Goal: Task Accomplishment & Management: Complete application form

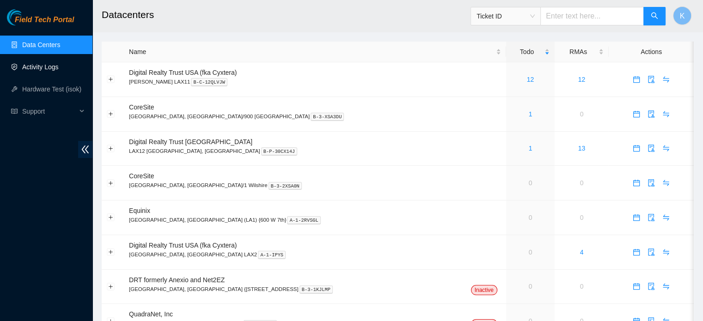
click at [46, 69] on link "Activity Logs" at bounding box center [40, 66] width 37 height 7
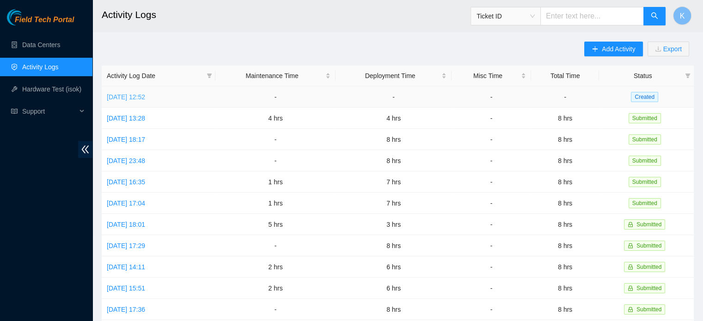
click at [143, 99] on link "[DATE] 12:52" at bounding box center [126, 96] width 38 height 7
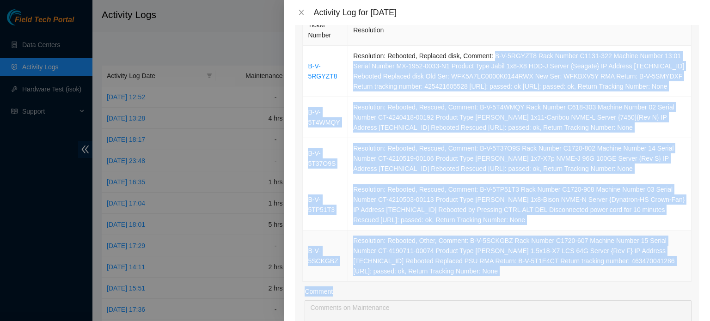
scroll to position [121, 0]
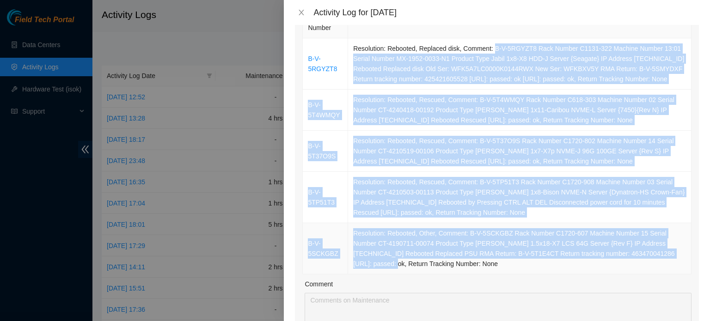
drag, startPoint x: 490, startPoint y: 54, endPoint x: 360, endPoint y: 277, distance: 259.1
click at [360, 275] on tbody "B-V-5RGYZT8 Resolution: Rebooted, Replaced disk, Comment: B-V-5RGYZT8 Rack Numb…" at bounding box center [497, 156] width 389 height 236
copy tbody "B-V-5RGYZT8 Rack Number C1131-322 Machine Number 13:01 Serial Number MX-1952-00…"
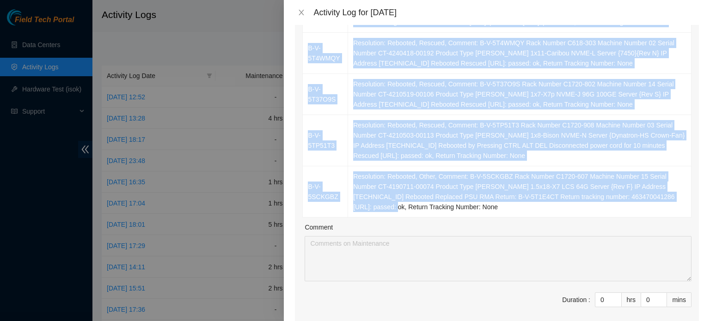
scroll to position [204, 0]
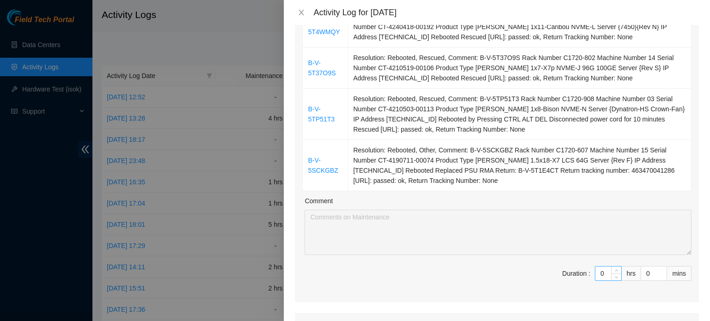
click at [597, 281] on input "0" at bounding box center [609, 274] width 26 height 14
type input "4"
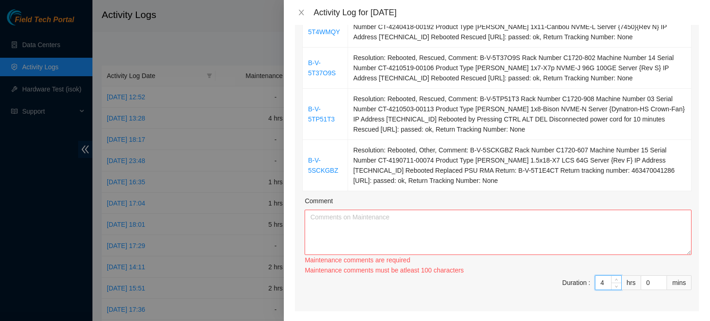
type input "4"
click at [559, 251] on textarea "Comment" at bounding box center [498, 232] width 387 height 45
paste textarea "B-V-5RGYZT8 Rack Number C1131-322 Machine Number 13:01 Serial Number MX-1952-00…"
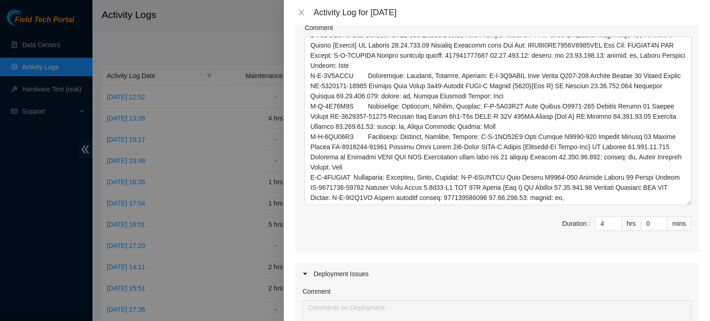
scroll to position [0, 0]
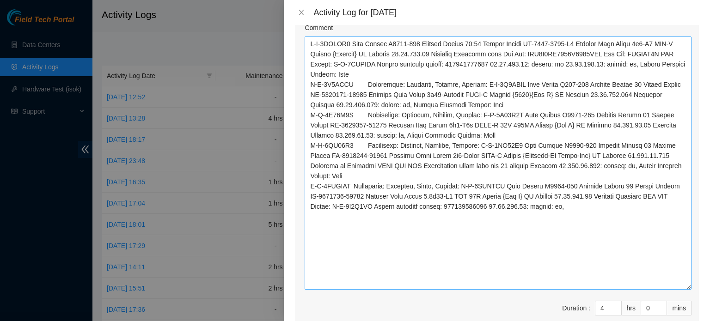
drag, startPoint x: 682, startPoint y: 88, endPoint x: 680, endPoint y: 296, distance: 208.1
click at [680, 290] on textarea "Comment" at bounding box center [498, 163] width 387 height 253
click at [351, 54] on textarea "Comment" at bounding box center [498, 163] width 387 height 253
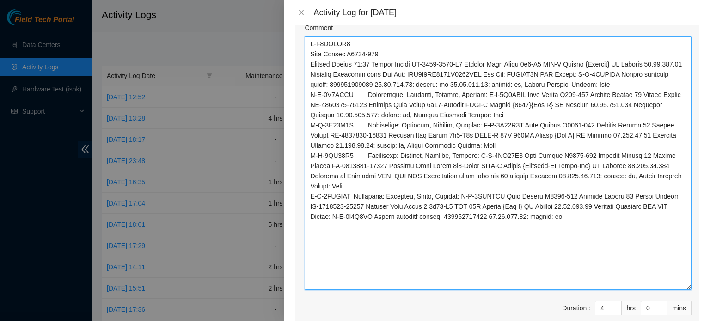
click at [351, 54] on textarea "Comment" at bounding box center [498, 163] width 387 height 253
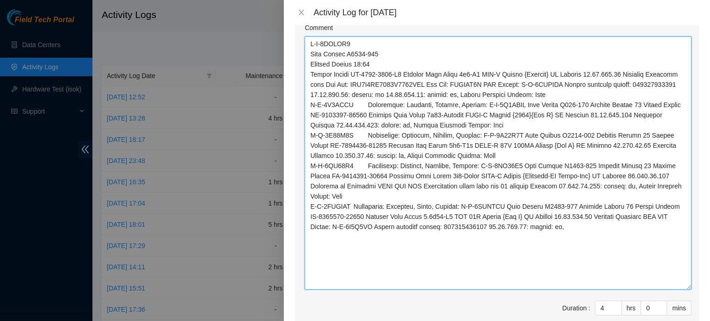
click at [551, 83] on textarea "Comment" at bounding box center [498, 163] width 387 height 253
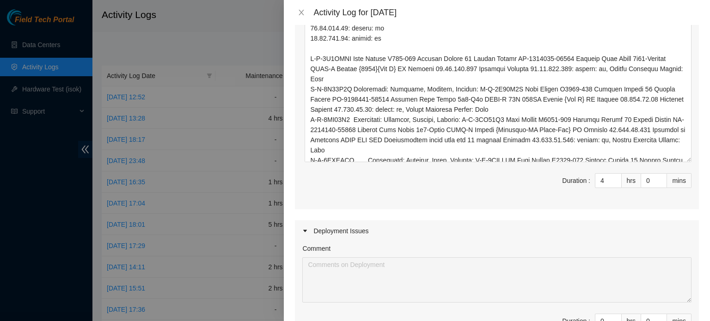
scroll to position [512, 0]
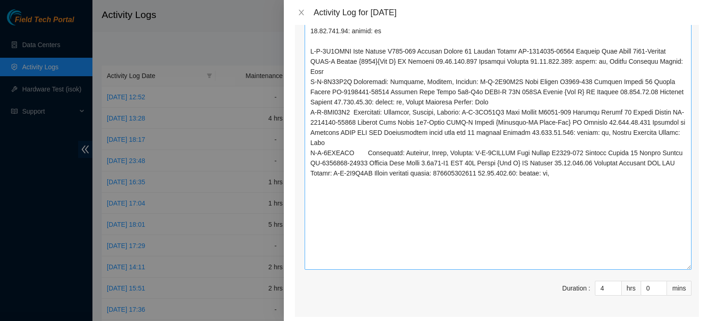
drag, startPoint x: 683, startPoint y: 162, endPoint x: 678, endPoint y: 277, distance: 115.2
click at [678, 270] on textarea "Comment" at bounding box center [498, 85] width 387 height 369
click at [355, 61] on textarea "Comment" at bounding box center [498, 85] width 387 height 369
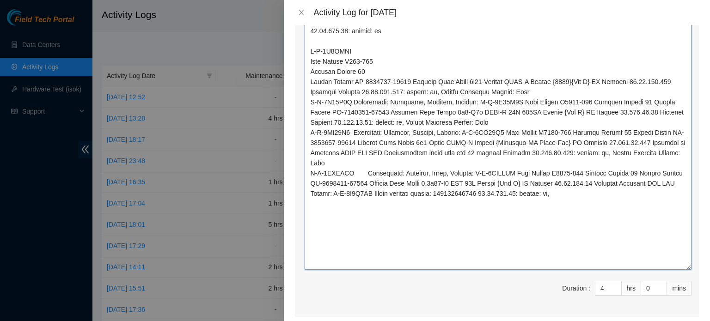
click at [589, 89] on textarea "Comment" at bounding box center [498, 85] width 387 height 369
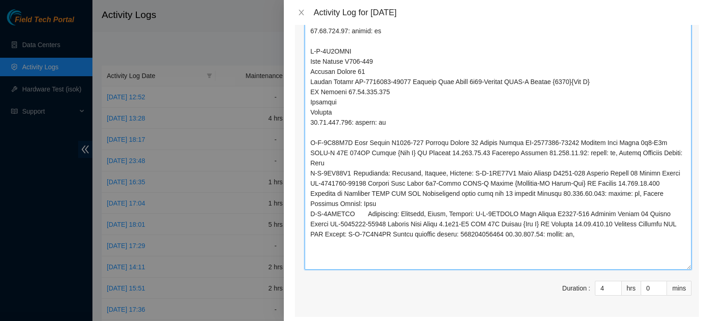
click at [352, 152] on textarea "Comment" at bounding box center [498, 85] width 387 height 369
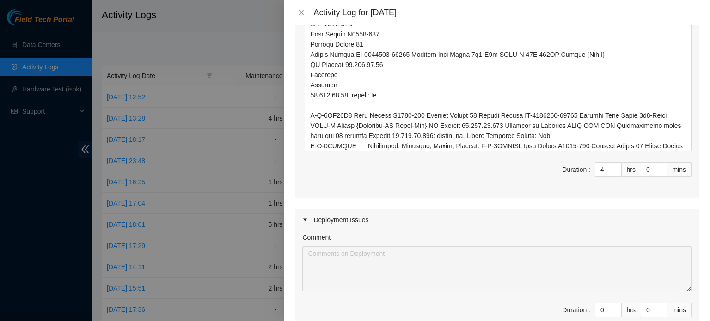
scroll to position [663, 0]
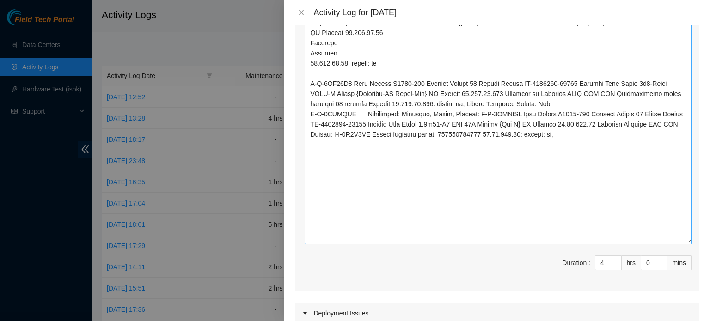
drag, startPoint x: 682, startPoint y: 126, endPoint x: 679, endPoint y: 252, distance: 125.8
drag, startPoint x: 679, startPoint y: 252, endPoint x: 456, endPoint y: 181, distance: 234.2
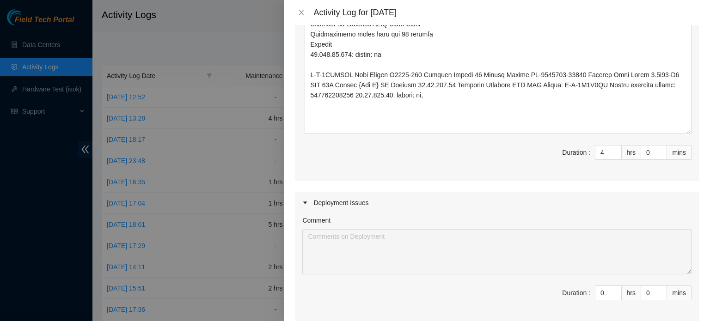
scroll to position [784, 0]
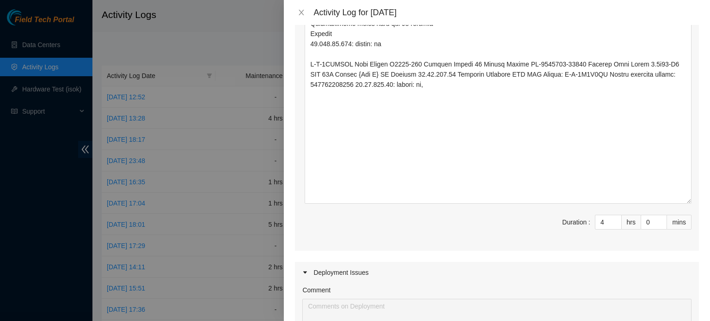
drag, startPoint x: 682, startPoint y: 130, endPoint x: 687, endPoint y: 211, distance: 80.6
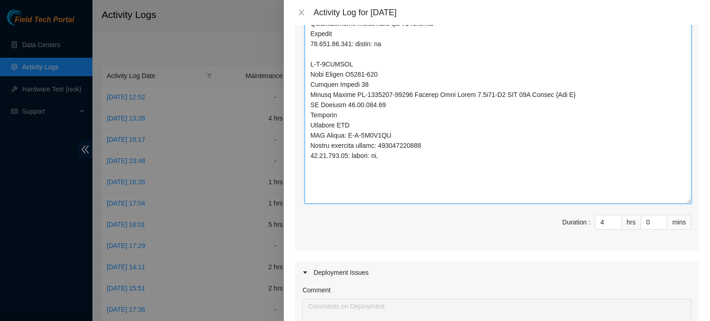
type textarea "B-V-5RGYZT8 Rack Number C1131-322 Machine Number 13:01 Serial Number MX-1952-00…"
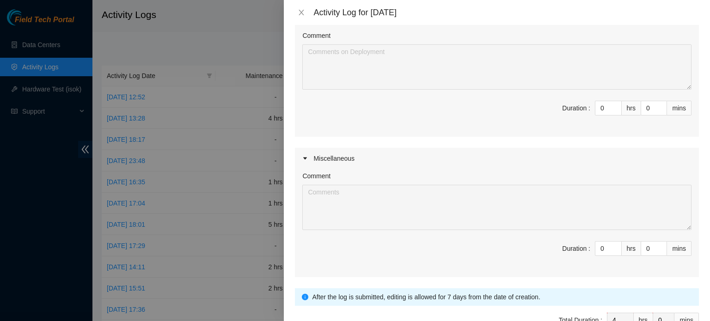
scroll to position [746, 0]
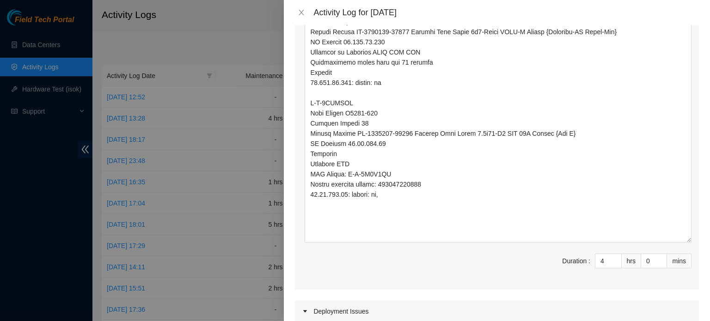
click at [695, 205] on div "Note: This activity log is for informational purposes only. You will not be pai…" at bounding box center [497, 173] width 426 height 296
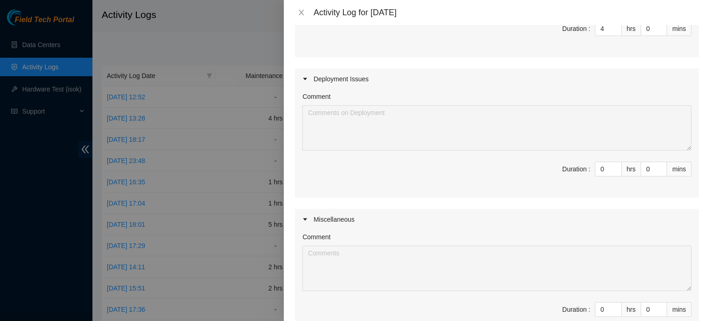
scroll to position [1008, 0]
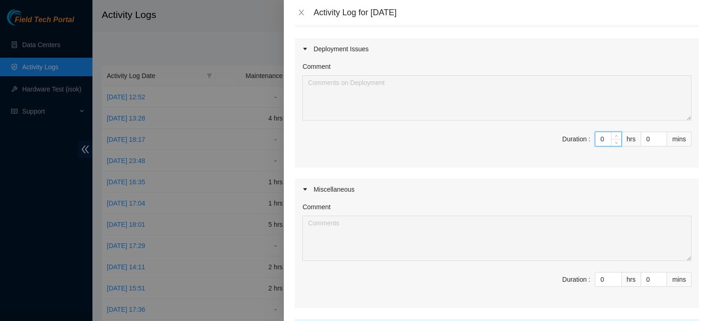
click at [599, 146] on input "0" at bounding box center [609, 139] width 26 height 14
type input "4"
type input "8"
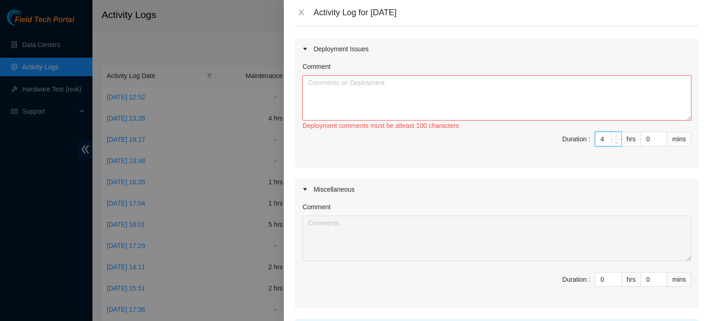
type input "4"
click at [488, 101] on textarea "Comment" at bounding box center [496, 97] width 389 height 45
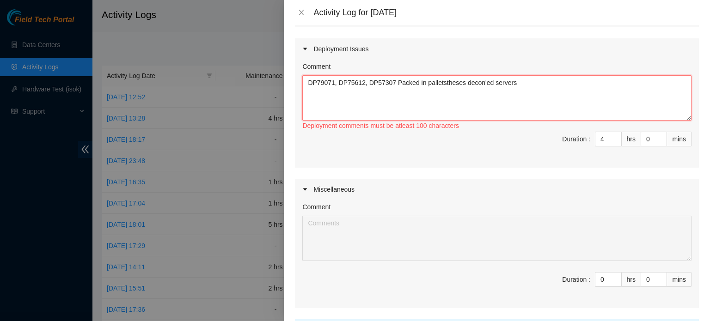
drag, startPoint x: 471, startPoint y: 94, endPoint x: 462, endPoint y: 87, distance: 10.8
click at [470, 94] on textarea "DP79071, DP75612, DP57307 Packed in palletstheses decon'ed servers" at bounding box center [496, 97] width 389 height 45
drag, startPoint x: 440, startPoint y: 92, endPoint x: 537, endPoint y: 90, distance: 97.1
click at [537, 90] on textarea "DP79071, DP75612, DP57307 Packed in palletstheses decon'ed servers" at bounding box center [496, 97] width 389 height 45
click at [414, 92] on textarea "DP79071, DP75612, DP57307 Packed in pallets" at bounding box center [496, 97] width 389 height 45
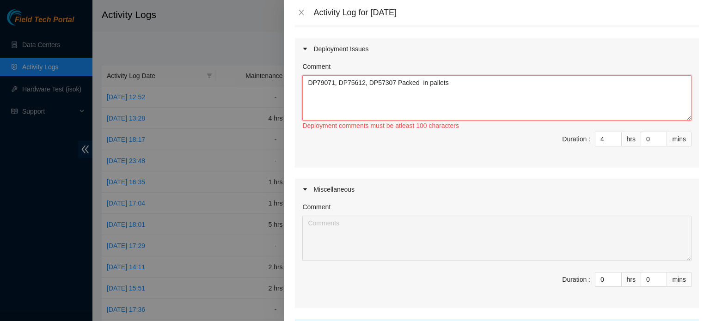
paste textarea "theses decon'ed servers"
click at [493, 93] on textarea "DP79071, DP75612, DP57307 Packed theses decon'ed servers in pallets" at bounding box center [496, 97] width 389 height 45
click at [515, 89] on textarea "DP79071, DP75612, DP57307 Packed theses decon'ed servers in 2 pallets" at bounding box center [496, 97] width 389 height 45
click at [573, 94] on textarea "DP79071, DP75612, DP57307 Packed theses 53 decon'ed servers and switches in 2 p…" at bounding box center [496, 97] width 389 height 45
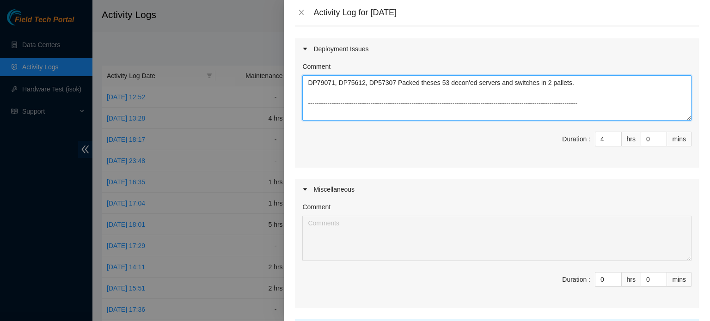
type textarea "DP79071, DP75612, DP57307 Packed theses 53 decon'ed servers and switches in 2 p…"
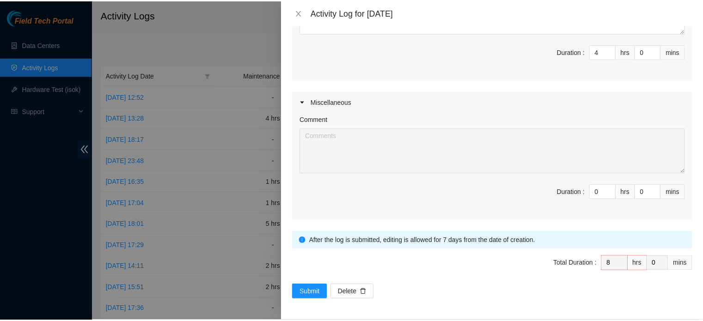
scroll to position [1104, 0]
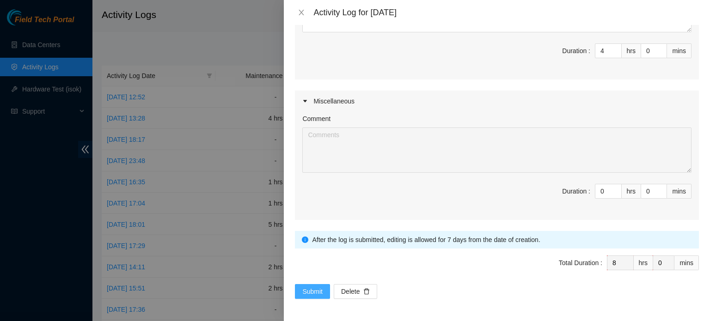
click at [316, 291] on span "Submit" at bounding box center [312, 292] width 20 height 10
